Goal: Transaction & Acquisition: Purchase product/service

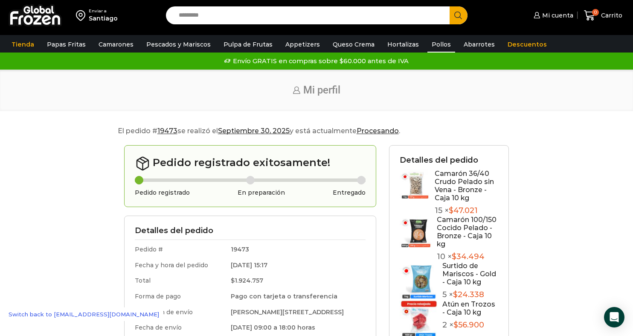
click at [428, 44] on link "Pollos" at bounding box center [442, 44] width 28 height 16
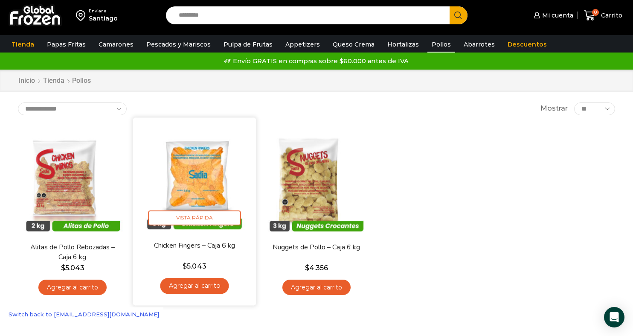
click at [191, 288] on link "Agregar al carrito" at bounding box center [194, 286] width 69 height 16
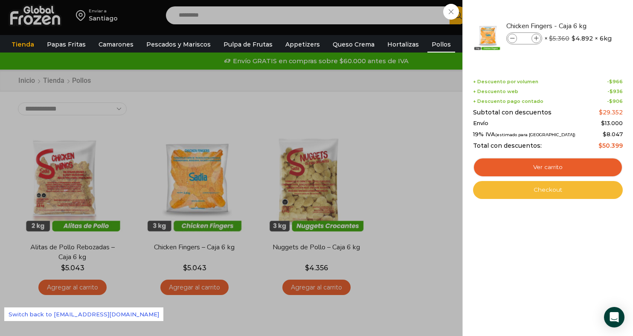
click at [521, 189] on link "Checkout" at bounding box center [548, 190] width 150 height 18
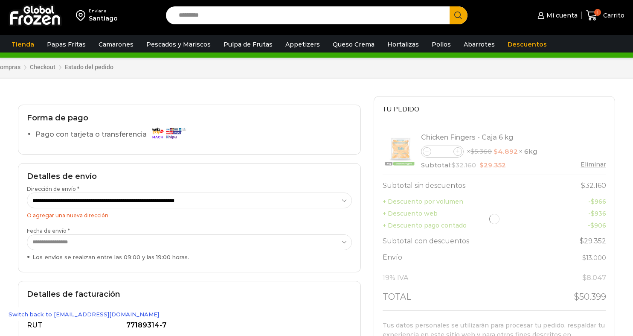
scroll to position [27, 0]
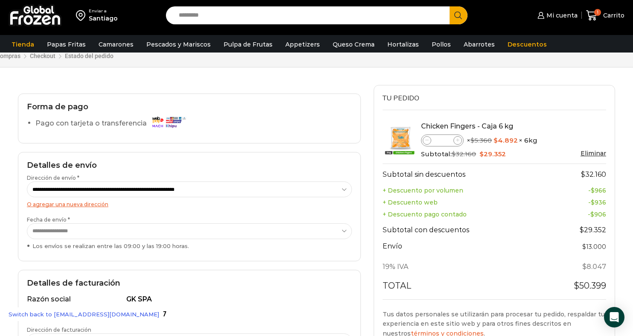
click at [231, 189] on select "**********" at bounding box center [189, 189] width 325 height 16
click at [27, 181] on select "**********" at bounding box center [189, 189] width 325 height 16
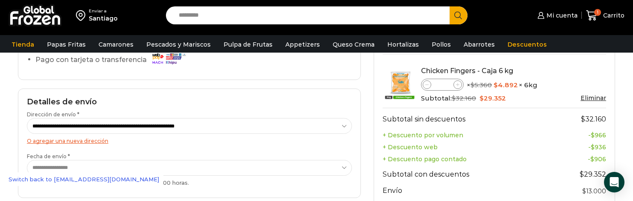
scroll to position [92, 0]
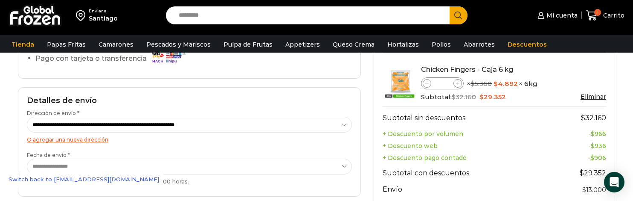
click at [428, 85] on icon at bounding box center [428, 84] width 4 height 4
type input "*"
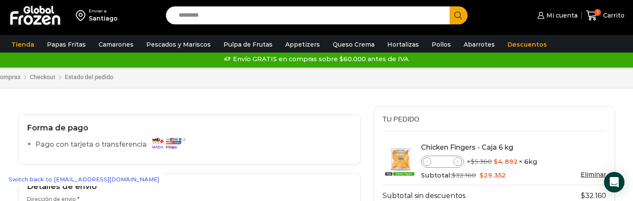
scroll to position [0, 0]
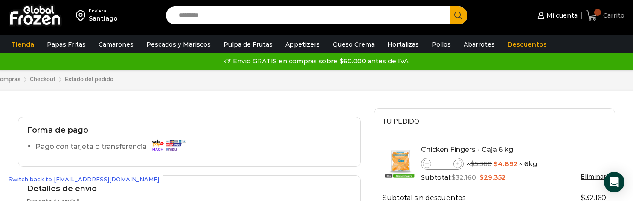
click at [617, 15] on span "Carrito" at bounding box center [612, 15] width 23 height 9
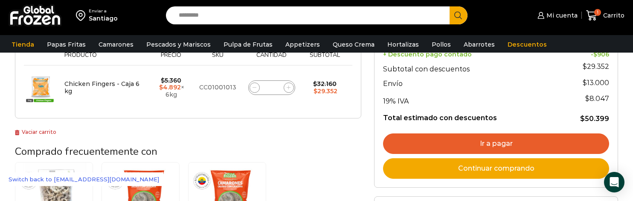
scroll to position [166, 0]
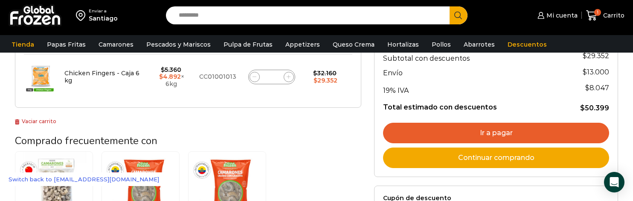
click at [258, 77] on span at bounding box center [255, 77] width 10 height 10
type input "*"
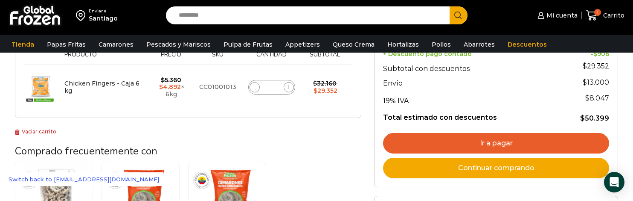
scroll to position [151, 0]
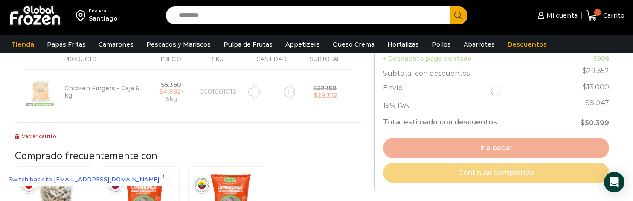
click at [367, 113] on div "¡Mientras más compras, más ahorras! A mayor volumen, mayor descuento ¡Descuento…" at bounding box center [188, 121] width 359 height 360
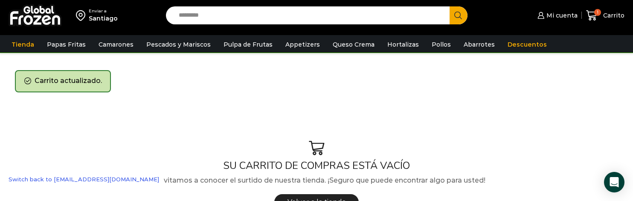
scroll to position [0, 0]
